Goal: Information Seeking & Learning: Find specific fact

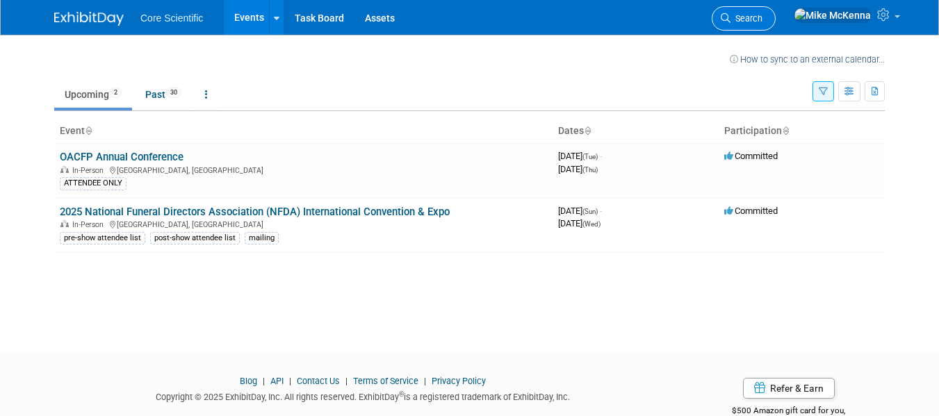
click at [763, 19] on span "Search" at bounding box center [747, 18] width 32 height 10
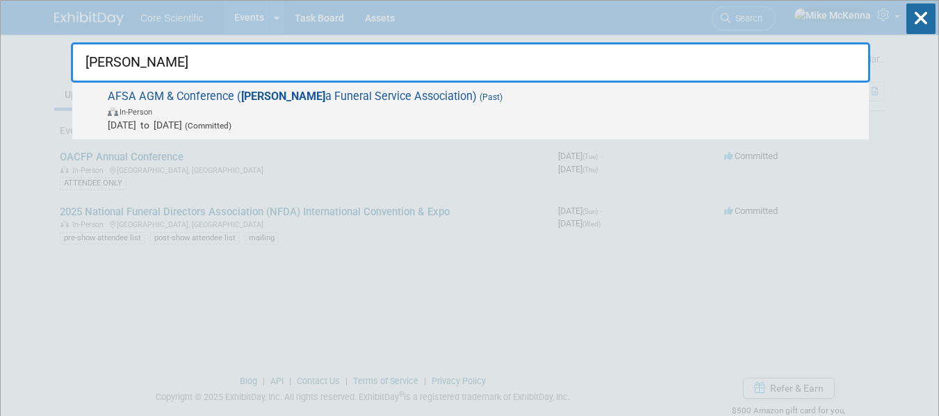
type input "[PERSON_NAME]"
click at [236, 103] on span "AFSA AGM & Conference ( [PERSON_NAME] a Funeral Service Association) (Past) In-…" at bounding box center [483, 111] width 759 height 42
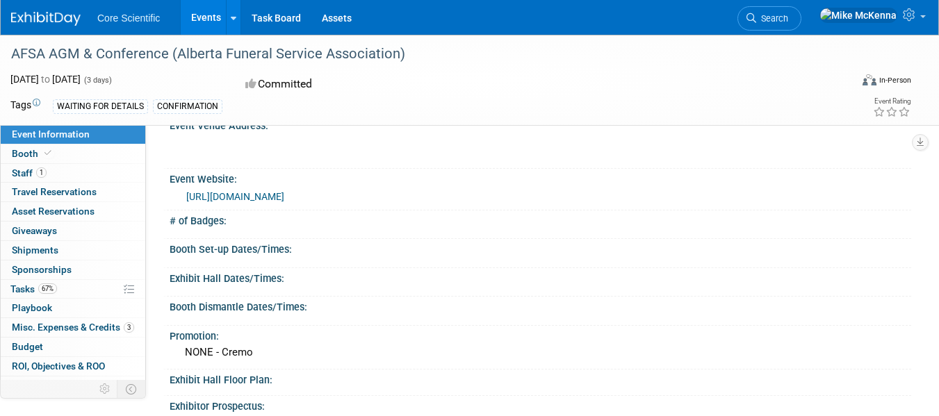
scroll to position [122, 0]
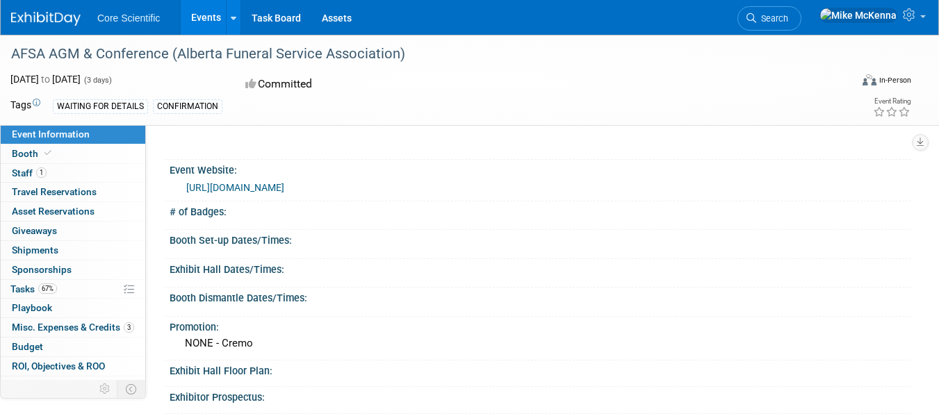
click at [284, 184] on link "https://www.afsa.ca/convention-and-agm" at bounding box center [235, 187] width 98 height 11
